Goal: Transaction & Acquisition: Purchase product/service

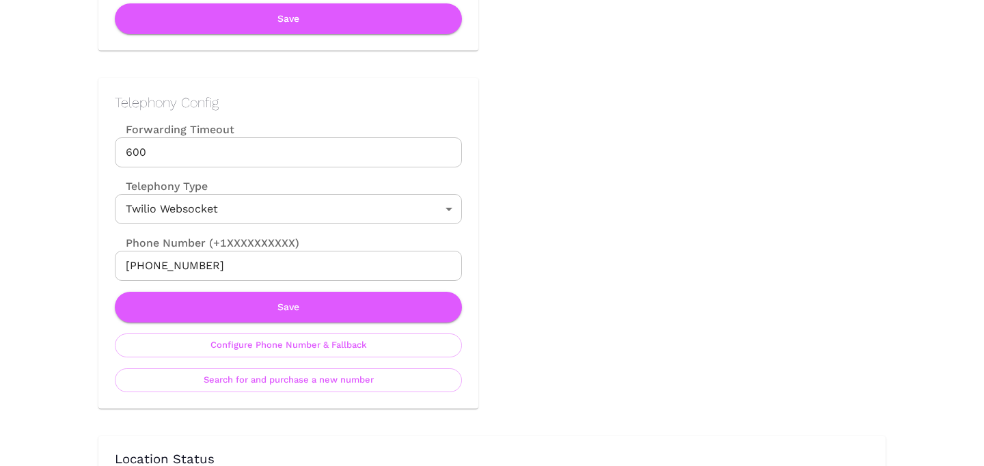
scroll to position [588, 0]
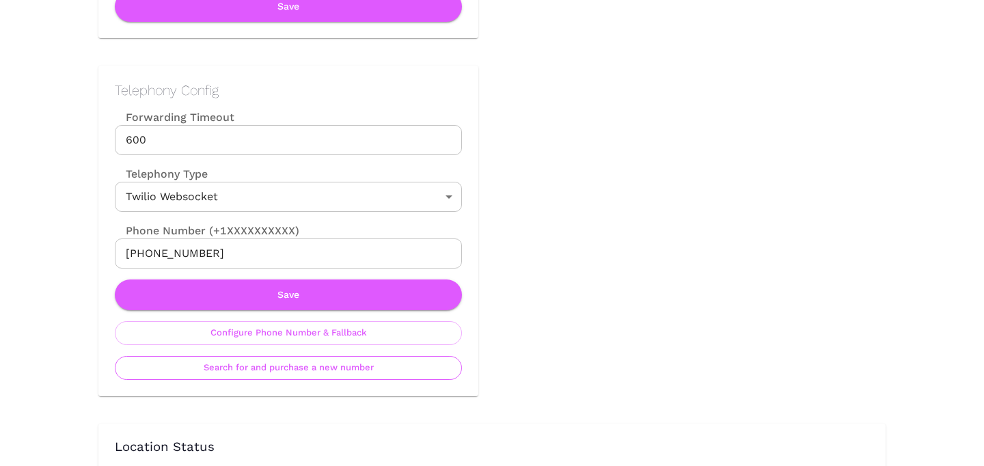
click at [316, 370] on button "Search for and purchase a new number" at bounding box center [288, 368] width 347 height 24
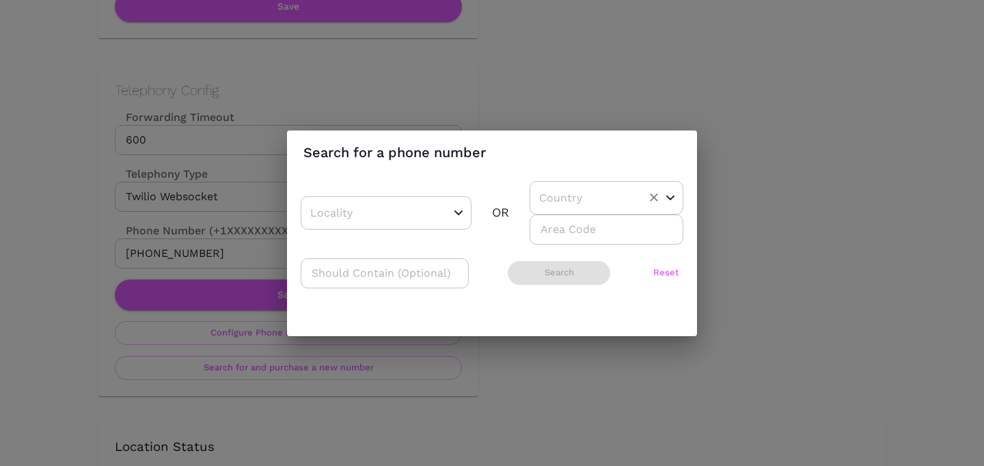
click at [626, 193] on div "​" at bounding box center [606, 197] width 154 height 33
click at [585, 221] on li "US" at bounding box center [600, 232] width 143 height 25
type input "US"
click at [426, 234] on div "​ OR US ​ ​" at bounding box center [492, 213] width 383 height 64
click at [425, 226] on div "​" at bounding box center [386, 212] width 171 height 33
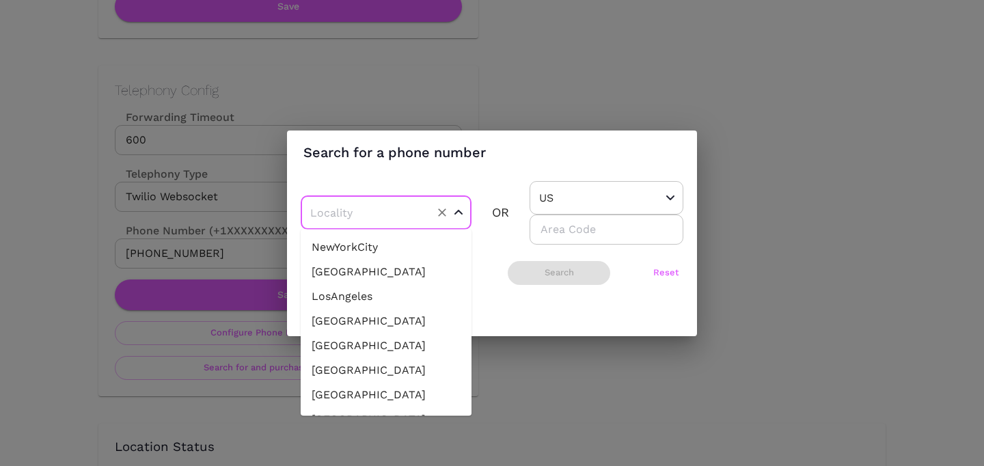
click at [409, 251] on li "NewYorkCity" at bounding box center [386, 247] width 171 height 25
type input "NewYorkCity"
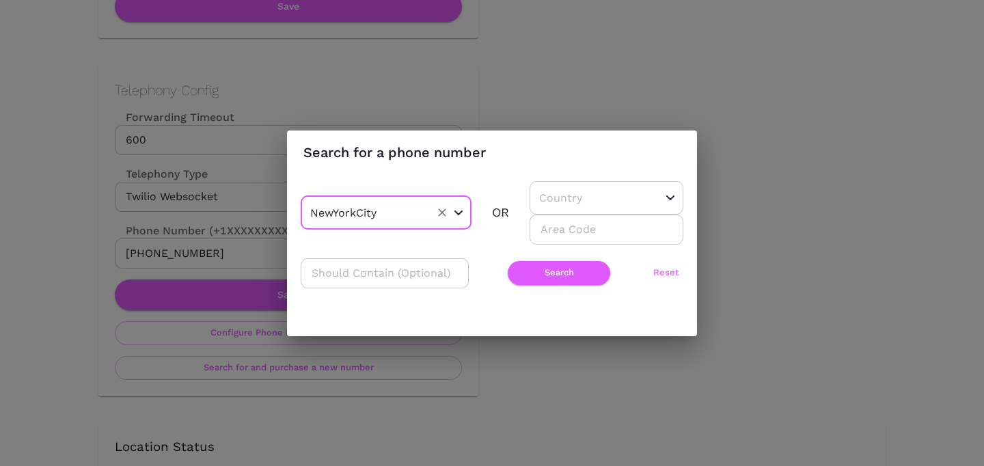
click at [530, 258] on div "​ Search Reset" at bounding box center [492, 273] width 383 height 30
click at [527, 268] on button "Search" at bounding box center [559, 273] width 102 height 24
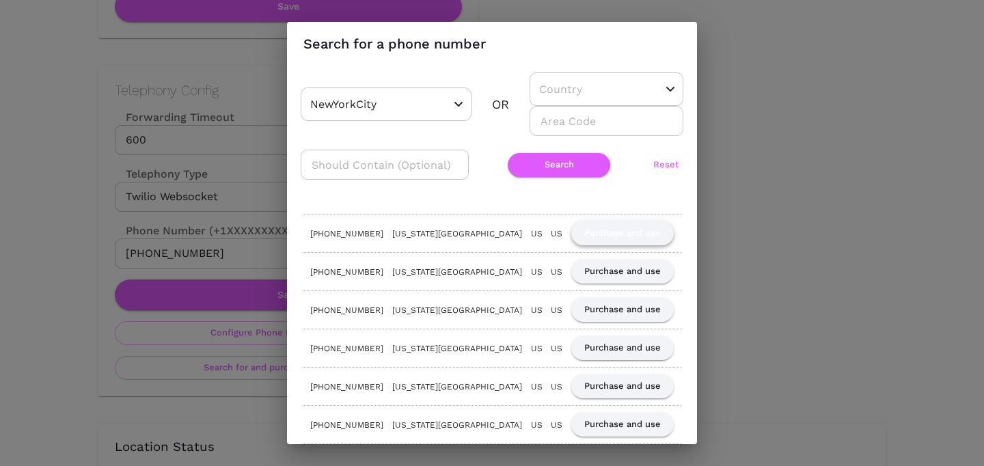
click at [600, 227] on button "Purchase and use" at bounding box center [622, 233] width 102 height 24
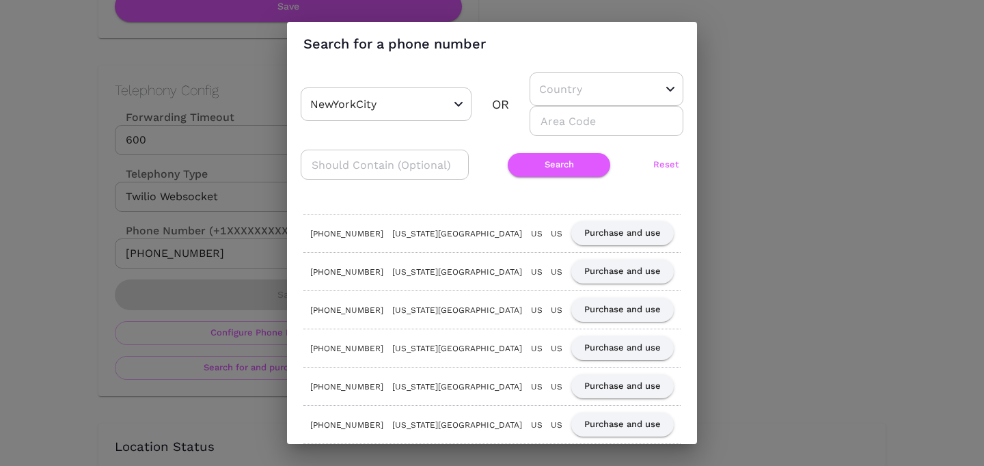
scroll to position [0, 0]
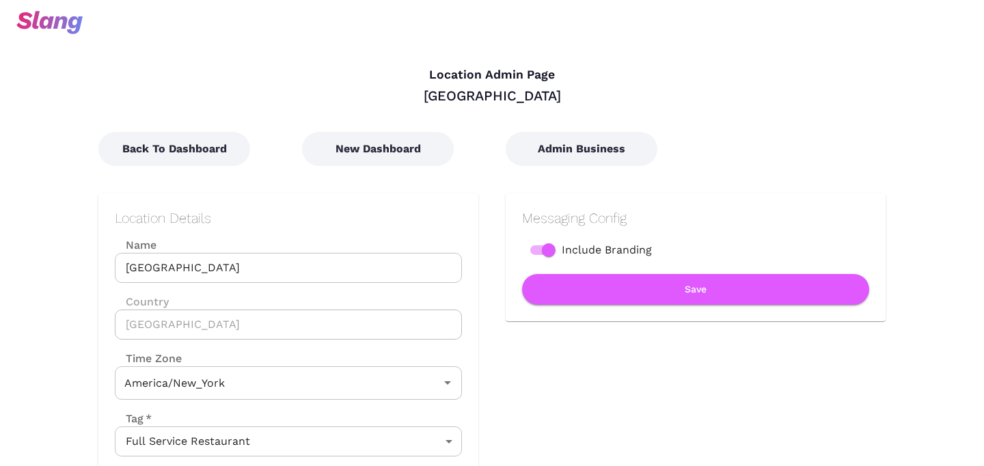
type input "Eastern Time"
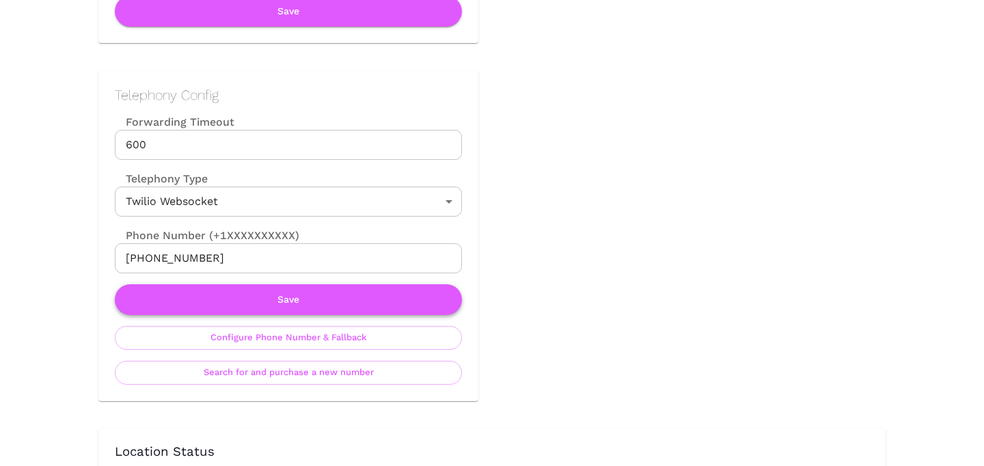
scroll to position [588, 0]
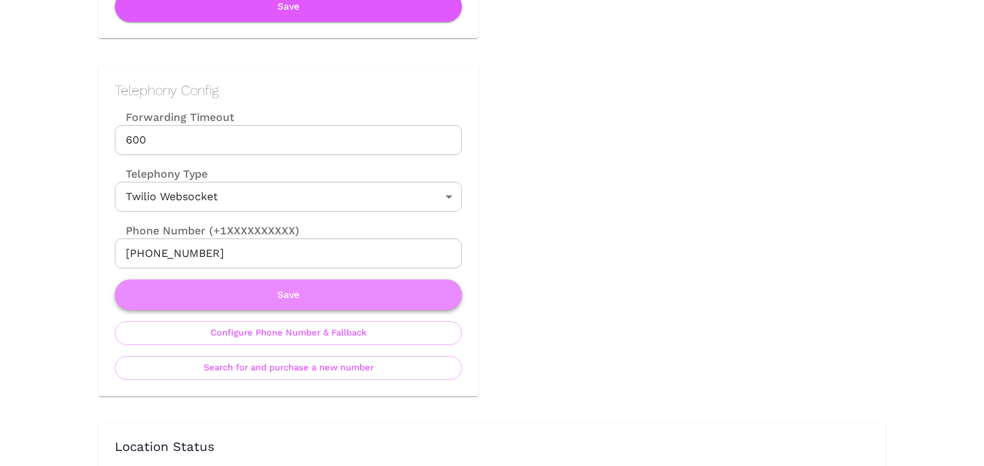
click at [349, 302] on button "Save" at bounding box center [288, 294] width 347 height 31
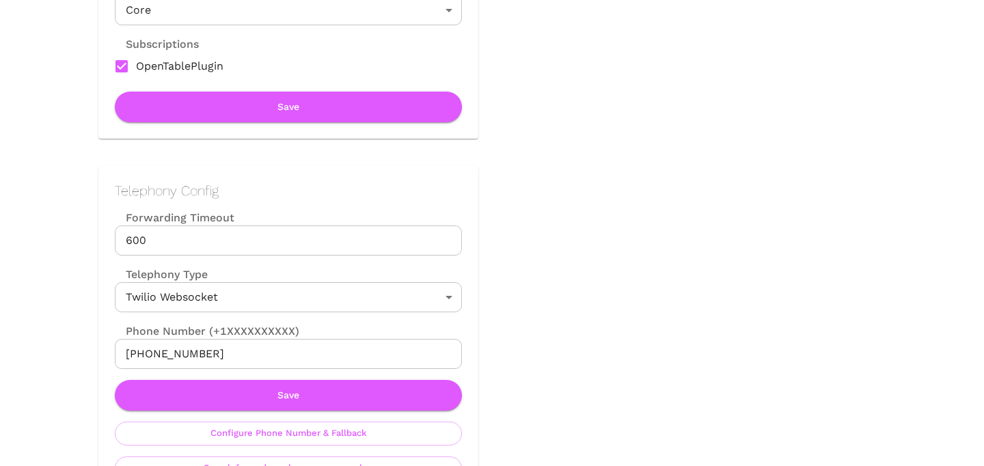
scroll to position [493, 0]
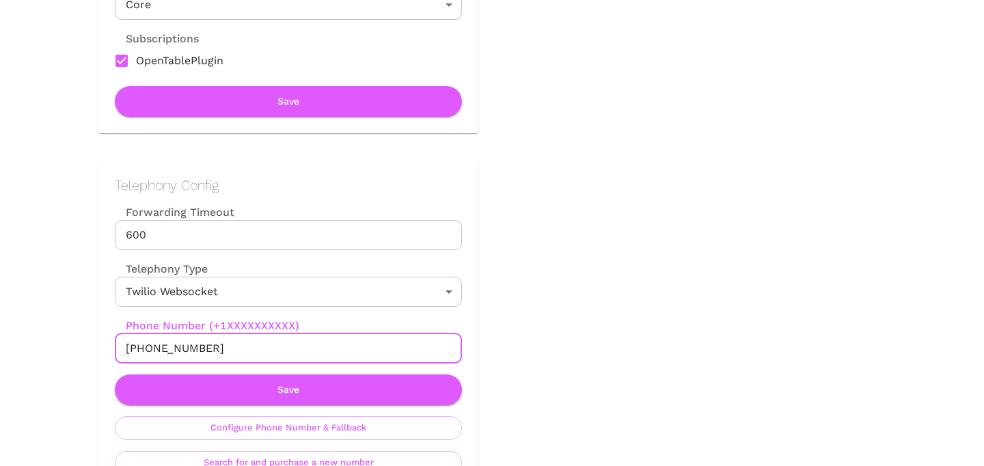
drag, startPoint x: 139, startPoint y: 347, endPoint x: 247, endPoint y: 348, distance: 108.6
click at [247, 348] on input "+19295818961" at bounding box center [288, 348] width 347 height 30
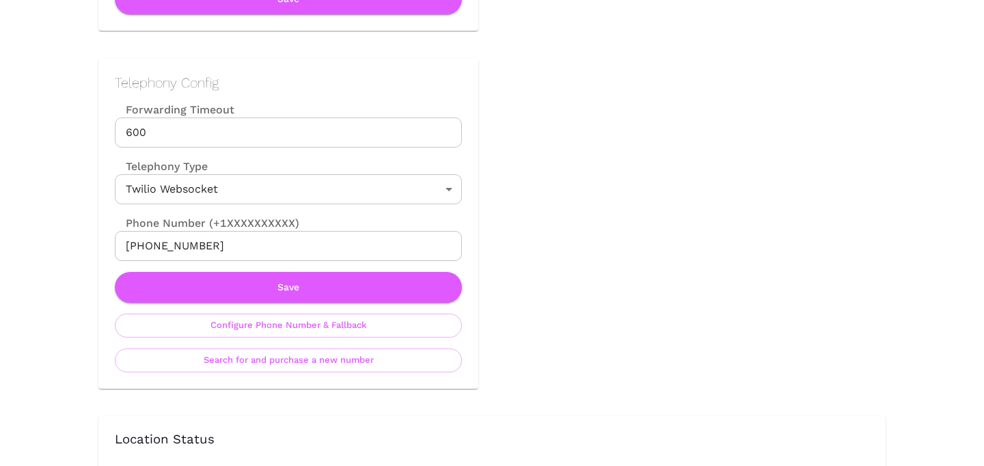
scroll to position [603, 0]
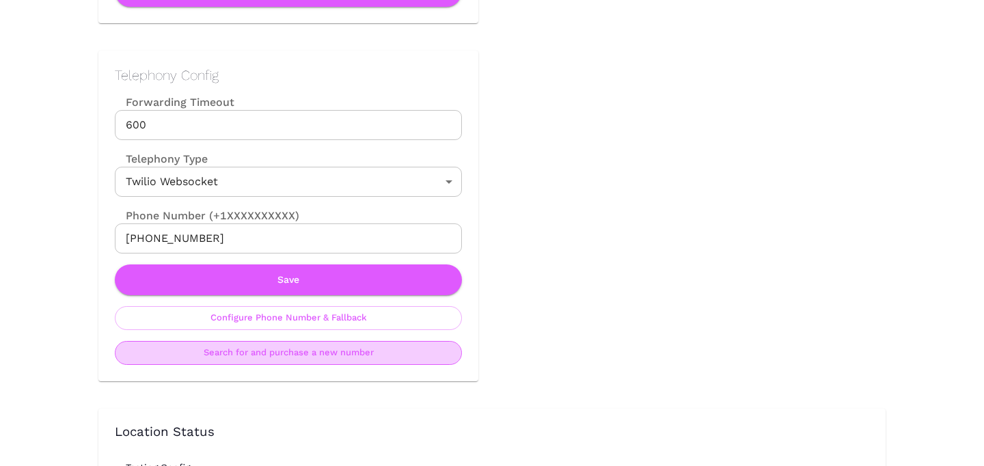
click at [309, 359] on button "Search for and purchase a new number" at bounding box center [288, 353] width 347 height 24
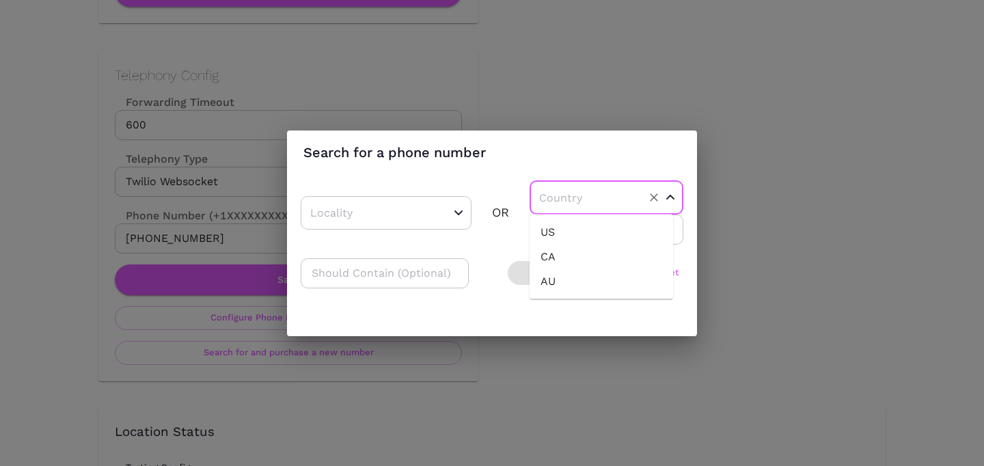
click at [585, 189] on input "text" at bounding box center [585, 197] width 99 height 21
click at [577, 212] on div "​" at bounding box center [606, 197] width 154 height 33
click at [571, 197] on input "text" at bounding box center [585, 197] width 99 height 21
click at [568, 225] on li "US" at bounding box center [600, 232] width 143 height 25
type input "US"
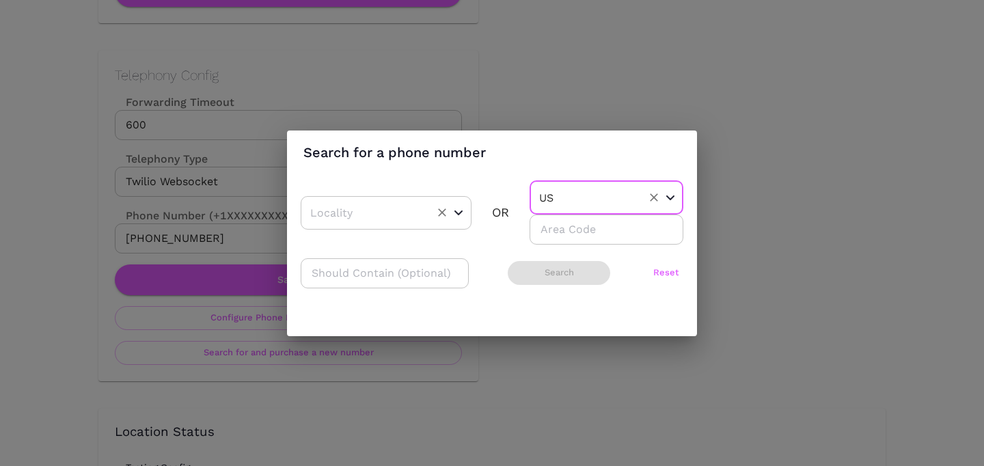
click at [348, 223] on input "text" at bounding box center [365, 212] width 116 height 21
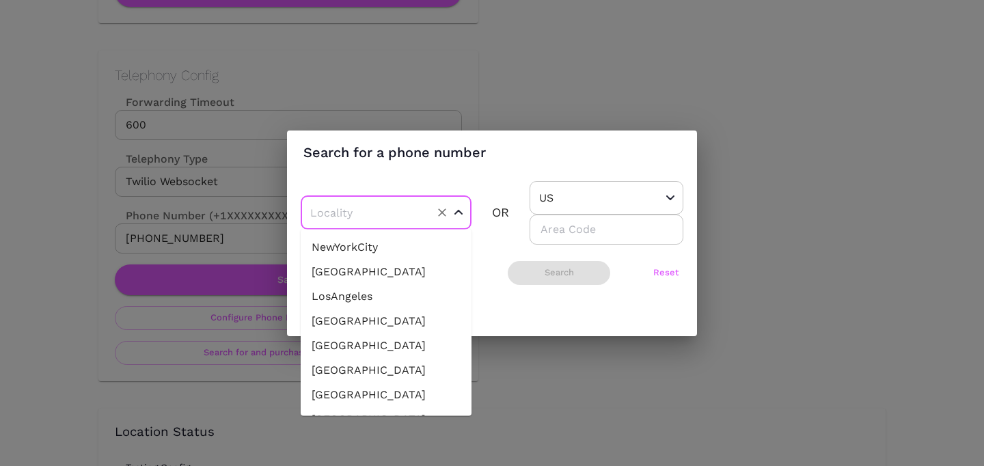
click at [348, 249] on li "NewYorkCity" at bounding box center [386, 247] width 171 height 25
type input "NewYorkCity"
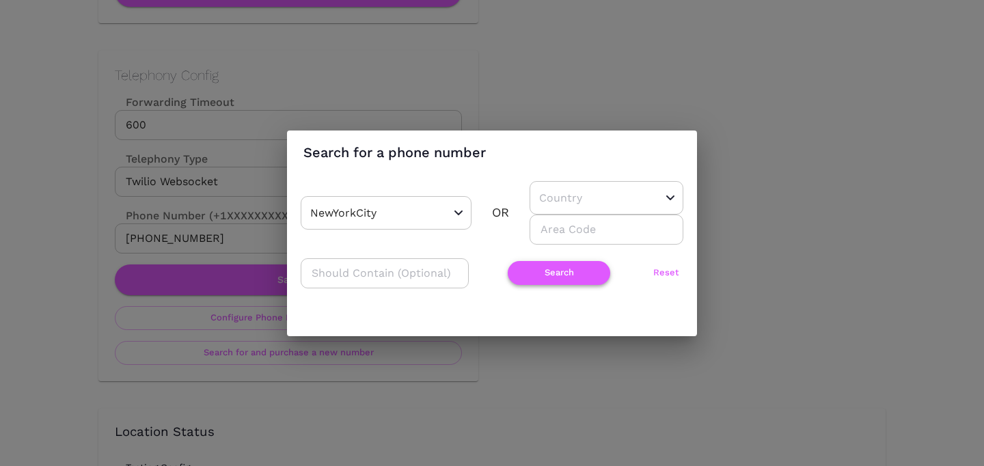
drag, startPoint x: 528, startPoint y: 291, endPoint x: 531, endPoint y: 281, distance: 9.9
click at [528, 290] on div "NewYorkCity ​ OR ​ ​ ​ Search Reset" at bounding box center [492, 241] width 383 height 121
click at [531, 281] on button "Search" at bounding box center [559, 273] width 102 height 24
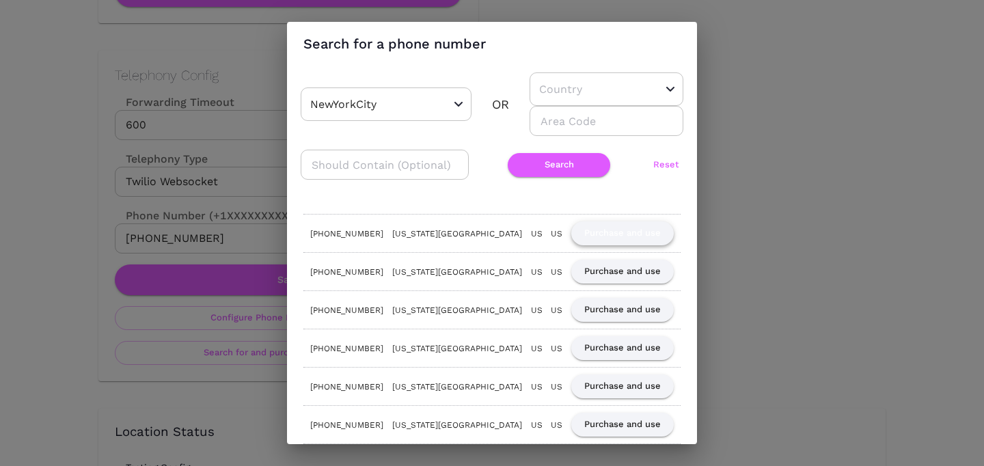
click at [620, 235] on button "Purchase and use" at bounding box center [622, 233] width 102 height 24
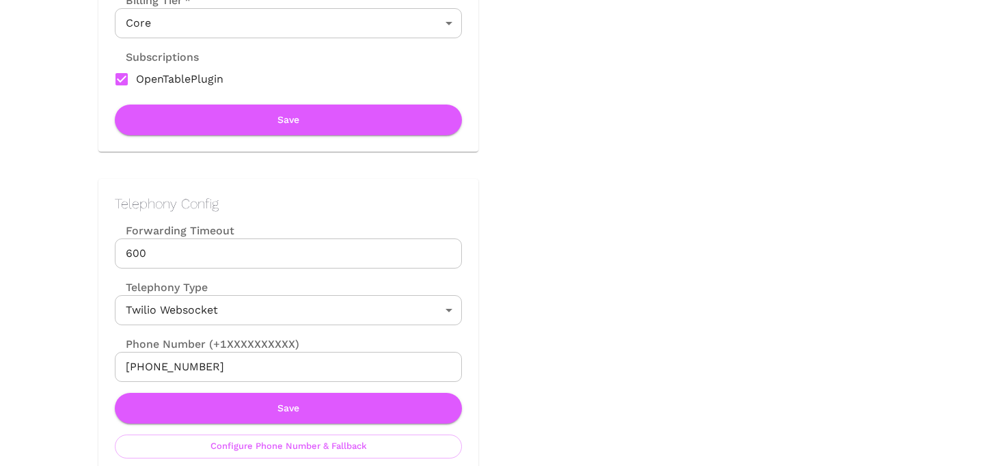
scroll to position [547, 0]
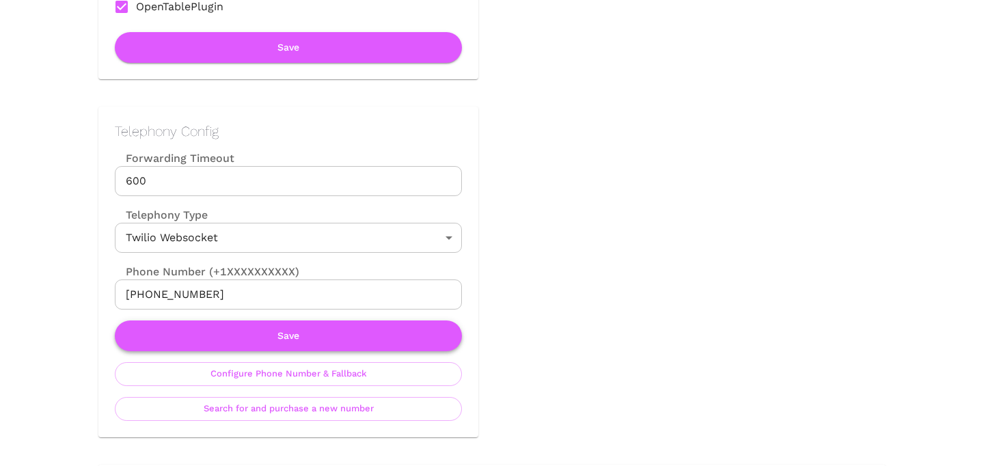
click at [279, 344] on button "Save" at bounding box center [288, 335] width 347 height 31
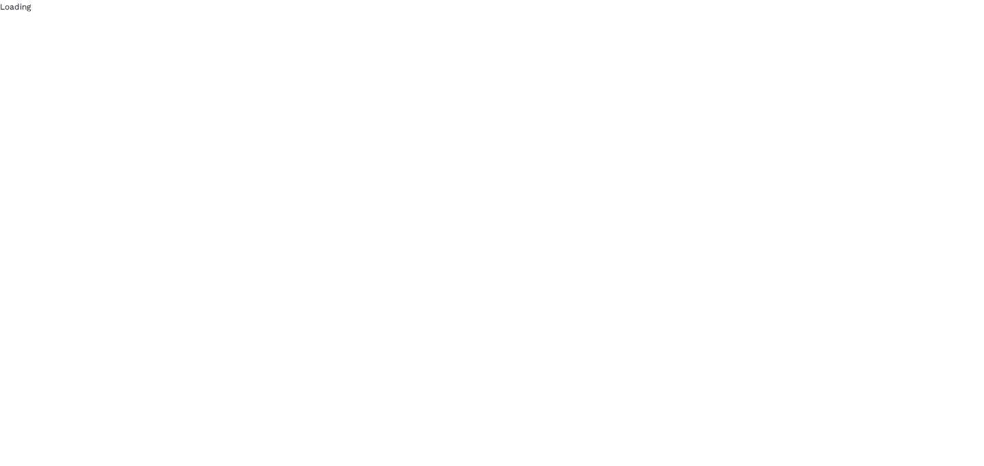
scroll to position [0, 0]
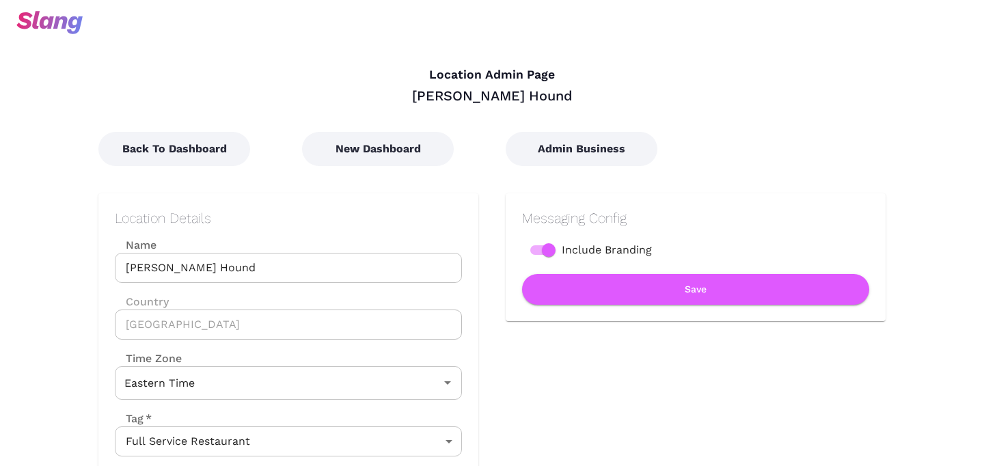
click at [279, 344] on div "Location Details Name [GEOGRAPHIC_DATA] Hound Name Country [GEOGRAPHIC_DATA] Co…" at bounding box center [288, 410] width 347 height 400
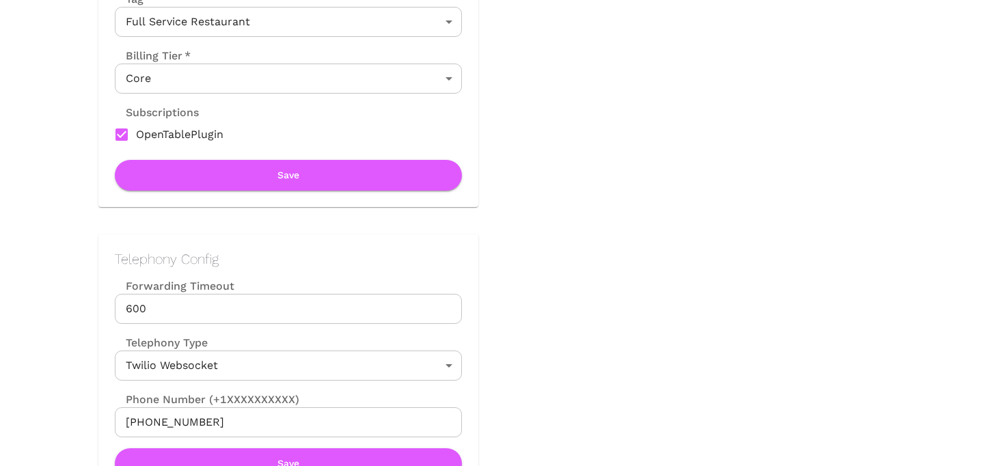
scroll to position [419, 0]
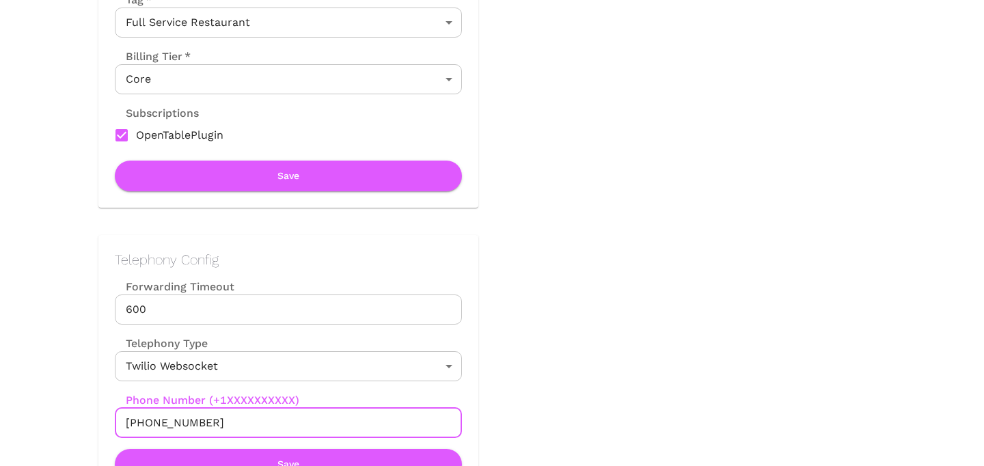
drag, startPoint x: 139, startPoint y: 424, endPoint x: 286, endPoint y: 424, distance: 147.6
click at [287, 424] on input "[PHONE_NUMBER]" at bounding box center [288, 423] width 347 height 30
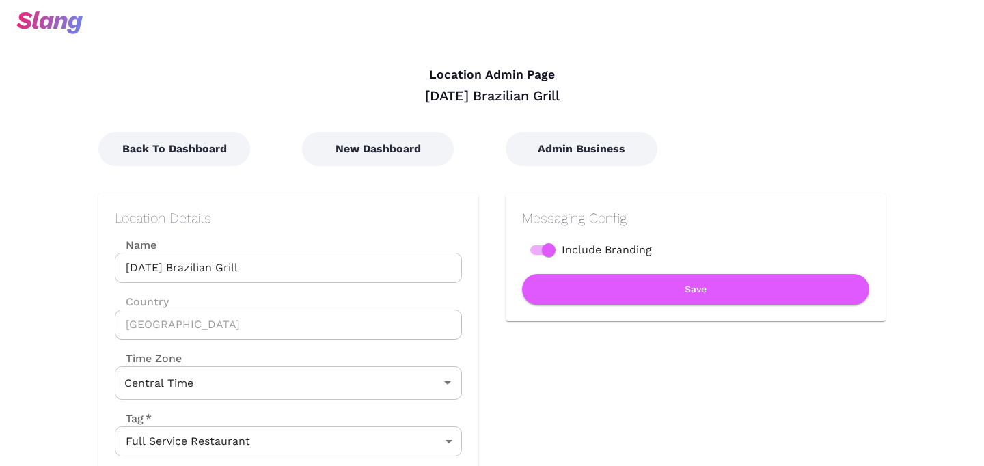
click at [550, 171] on div "Messaging Config Include Branding Save" at bounding box center [681, 396] width 407 height 460
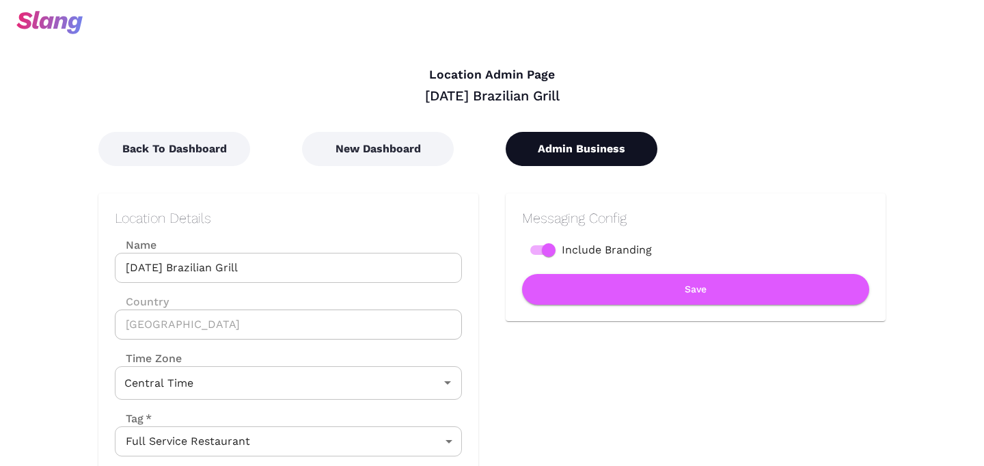
click at [561, 155] on button "Admin Business" at bounding box center [582, 149] width 152 height 34
